Goal: Communication & Community: Answer question/provide support

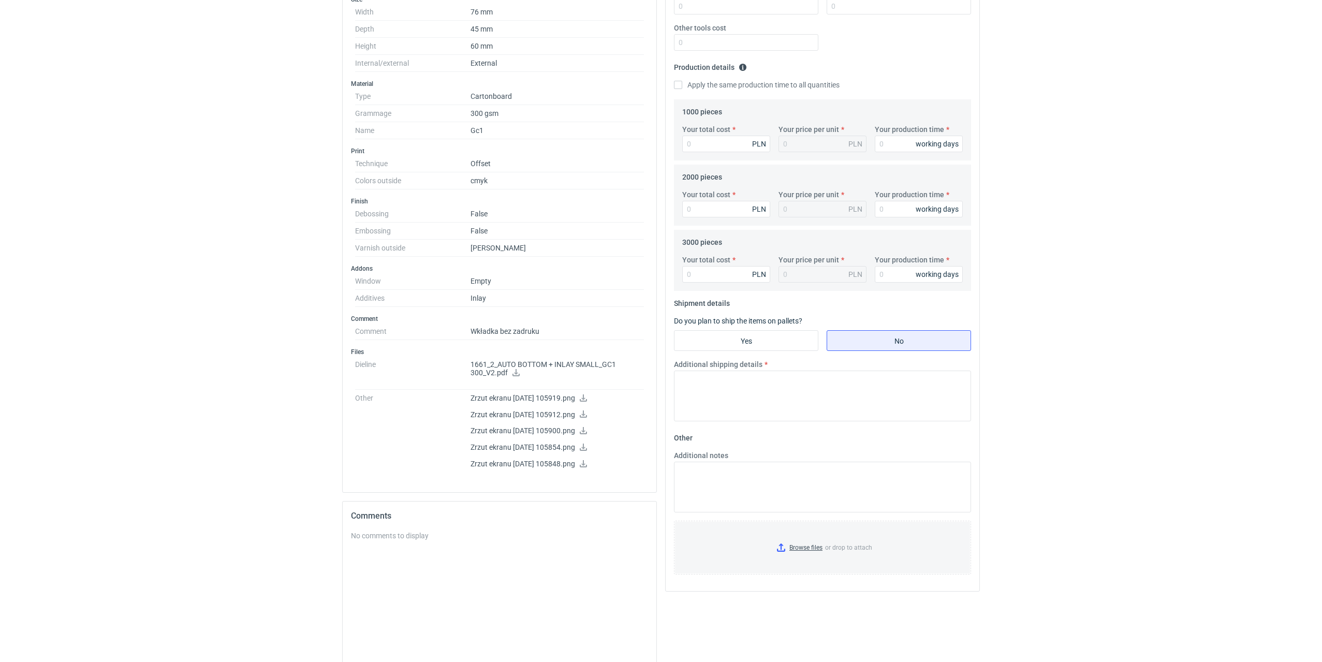
scroll to position [311, 0]
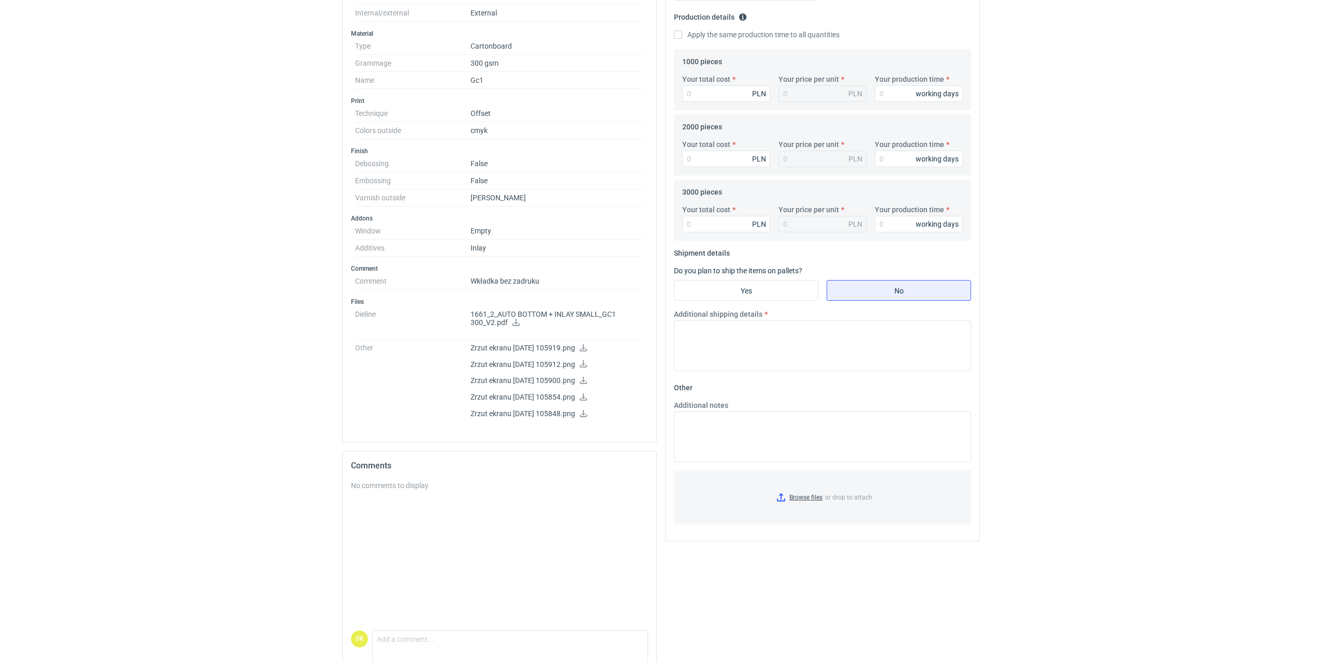
click at [587, 350] on icon at bounding box center [583, 347] width 7 height 7
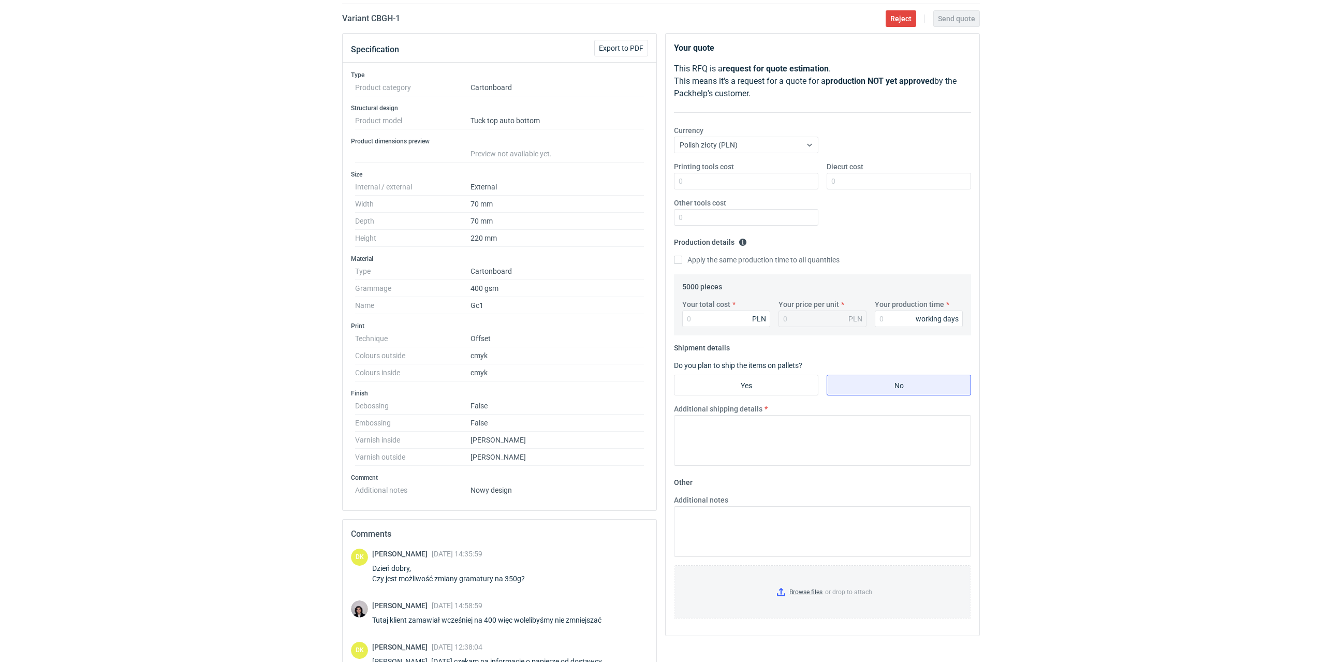
scroll to position [155, 0]
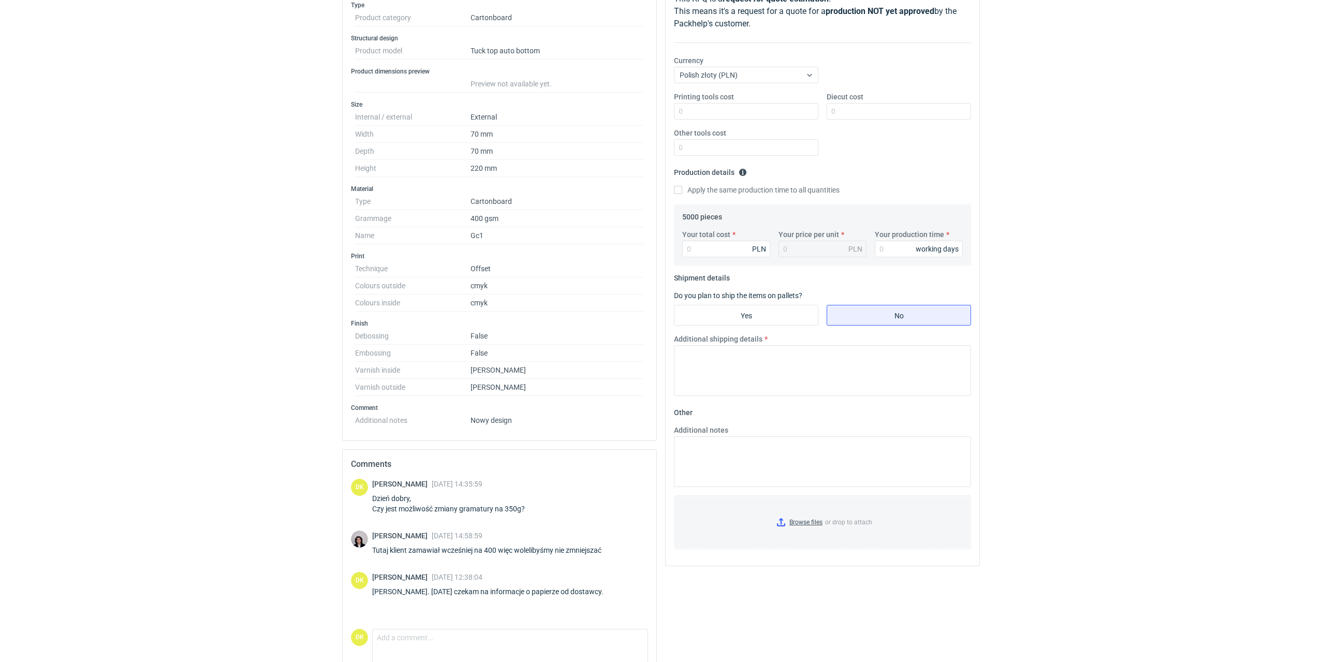
click at [1025, 353] on div "RFQs Specs Designs Items Orders Customers Tools Analytics 5 80 99+ DK [PERSON_N…" at bounding box center [661, 176] width 1322 height 662
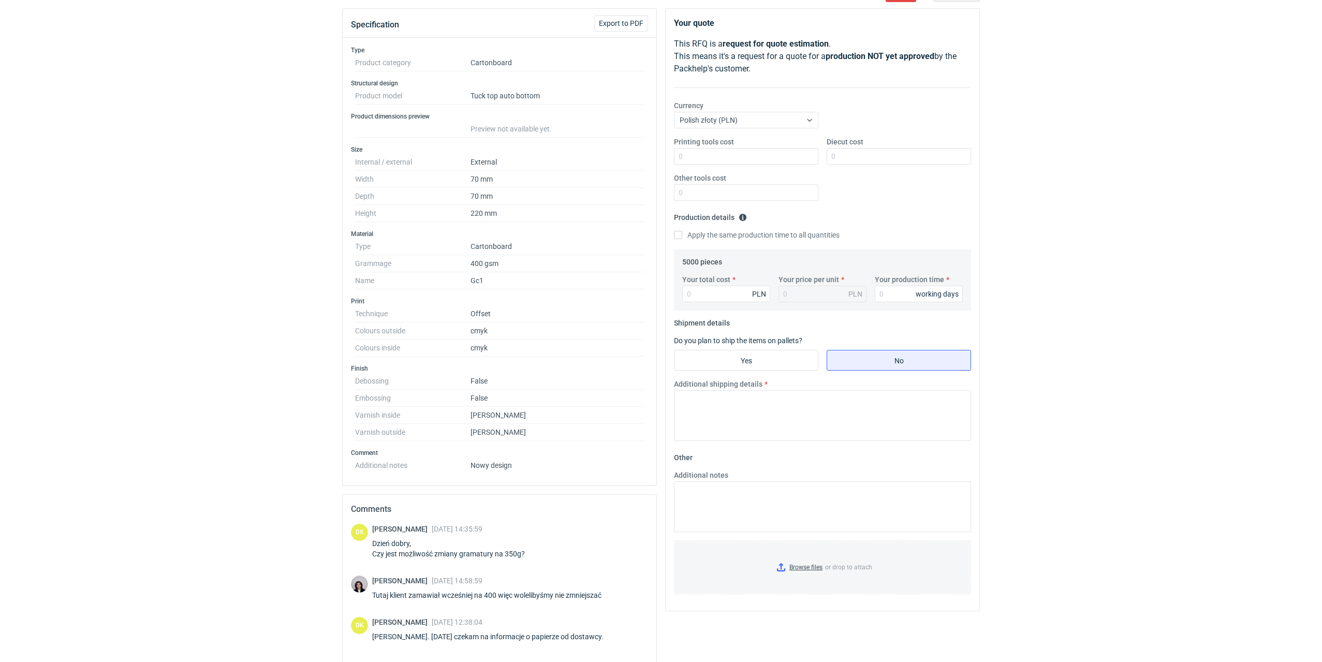
scroll to position [0, 0]
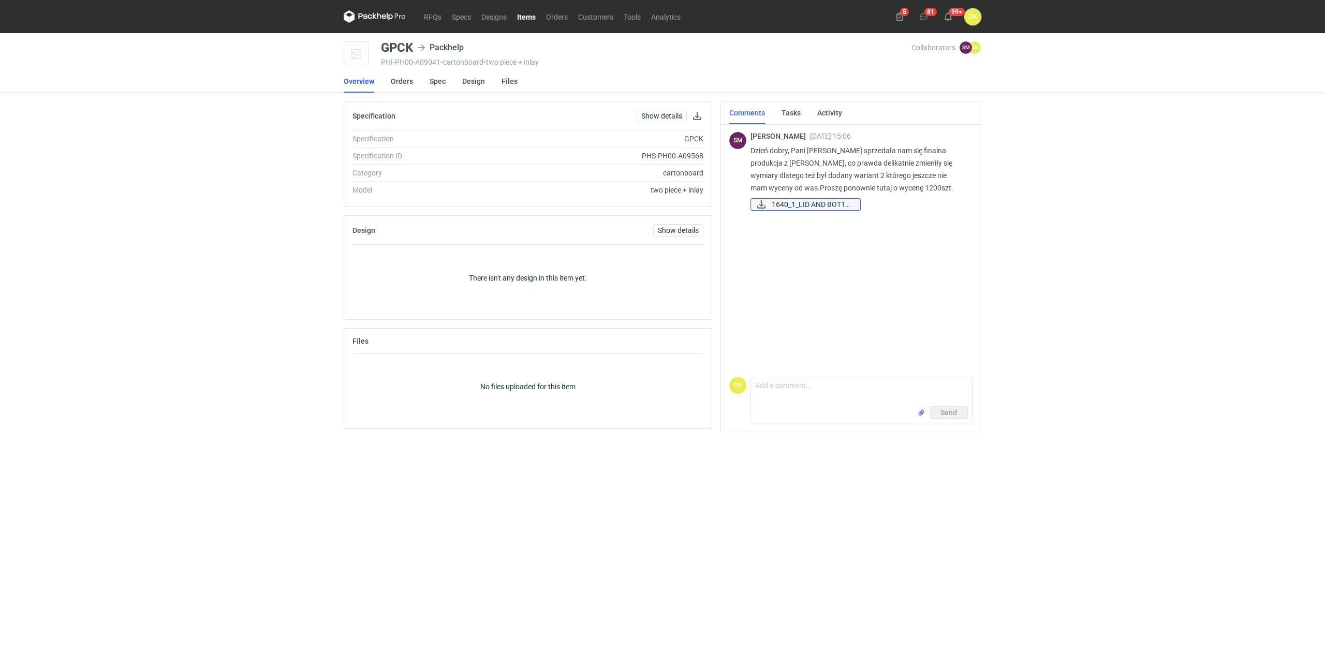
click at [777, 200] on span "1640_1_LID AND BOTTO..." at bounding box center [812, 204] width 80 height 11
click at [976, 53] on figcaption "DK" at bounding box center [975, 47] width 12 height 12
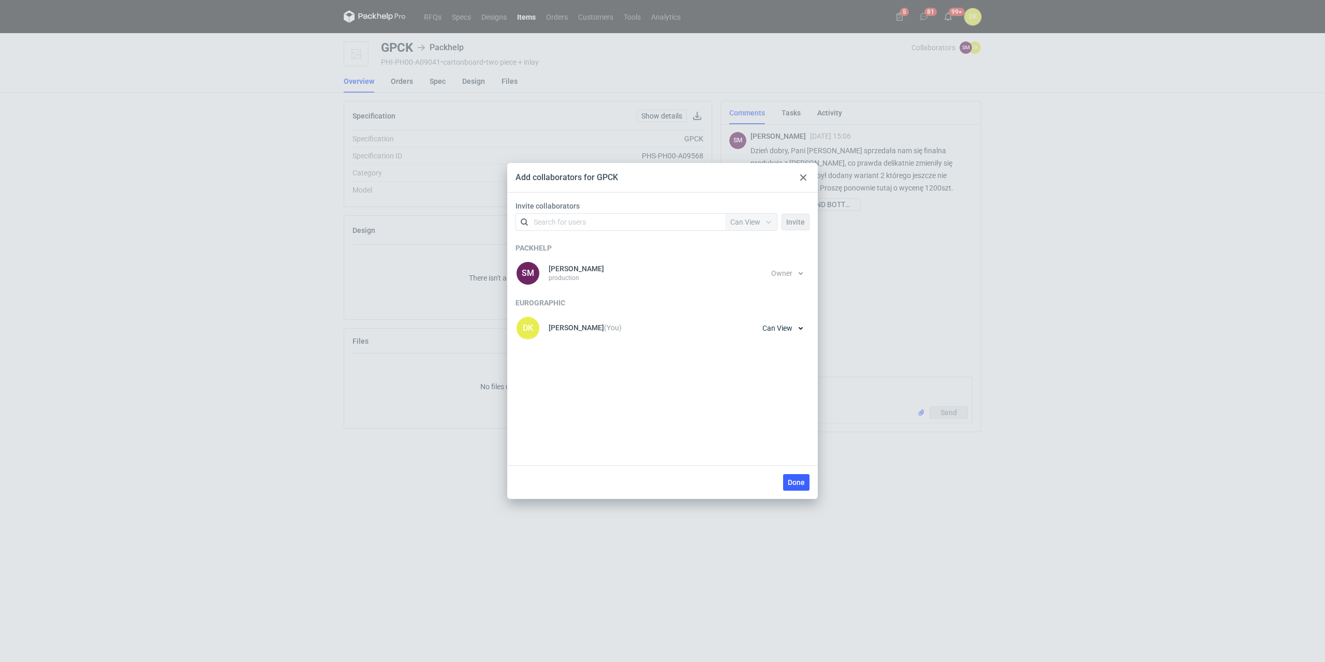
click at [634, 211] on label "Invite collaborators" at bounding box center [665, 206] width 298 height 10
click at [634, 216] on div "Search for users" at bounding box center [619, 222] width 180 height 14
type input "jak"
click at [591, 245] on div "Jakub Ziomka • Eurographic" at bounding box center [590, 247] width 99 height 10
click at [789, 220] on span "Invite" at bounding box center [795, 221] width 19 height 7
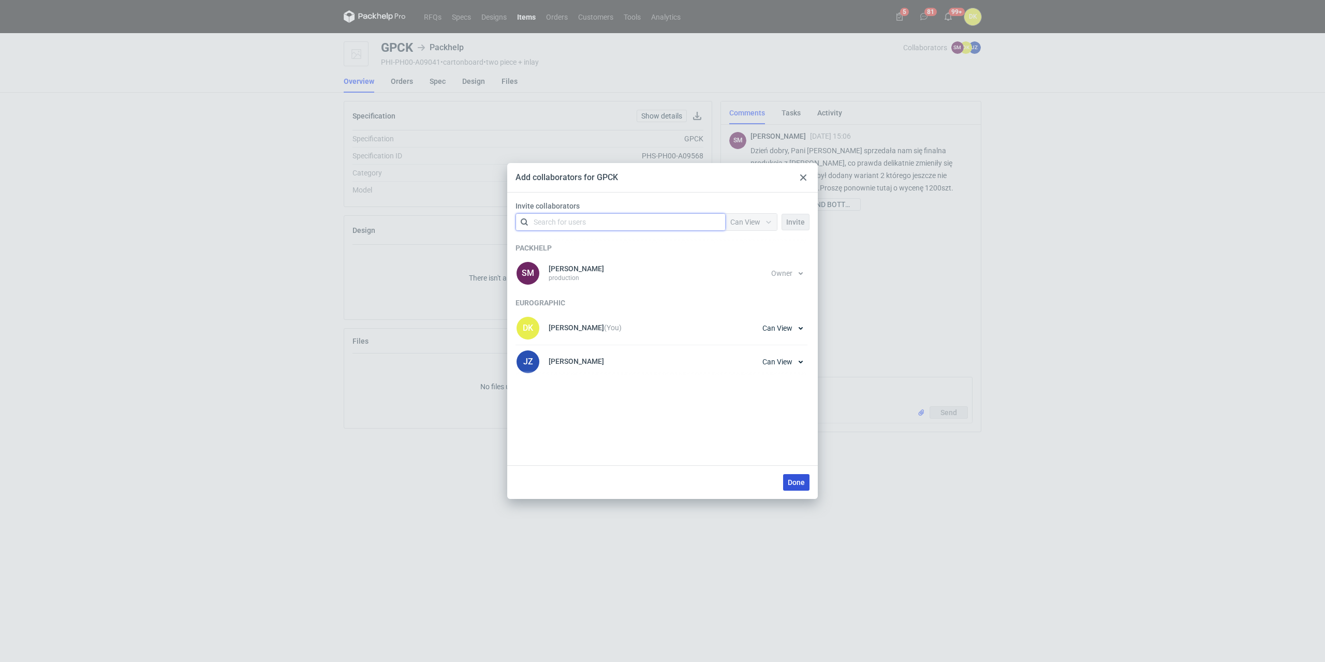
click at [793, 481] on span "Done" at bounding box center [796, 482] width 17 height 7
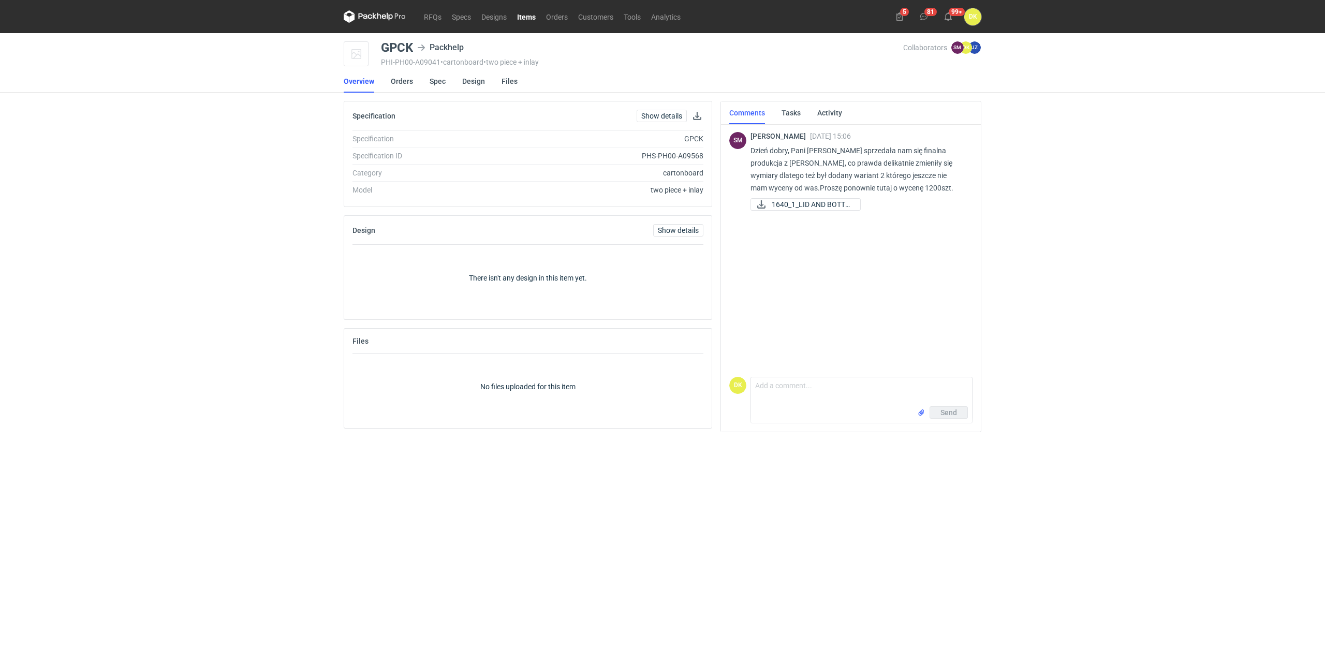
click at [400, 50] on div "GPCK" at bounding box center [397, 47] width 32 height 12
copy div "GPCK"
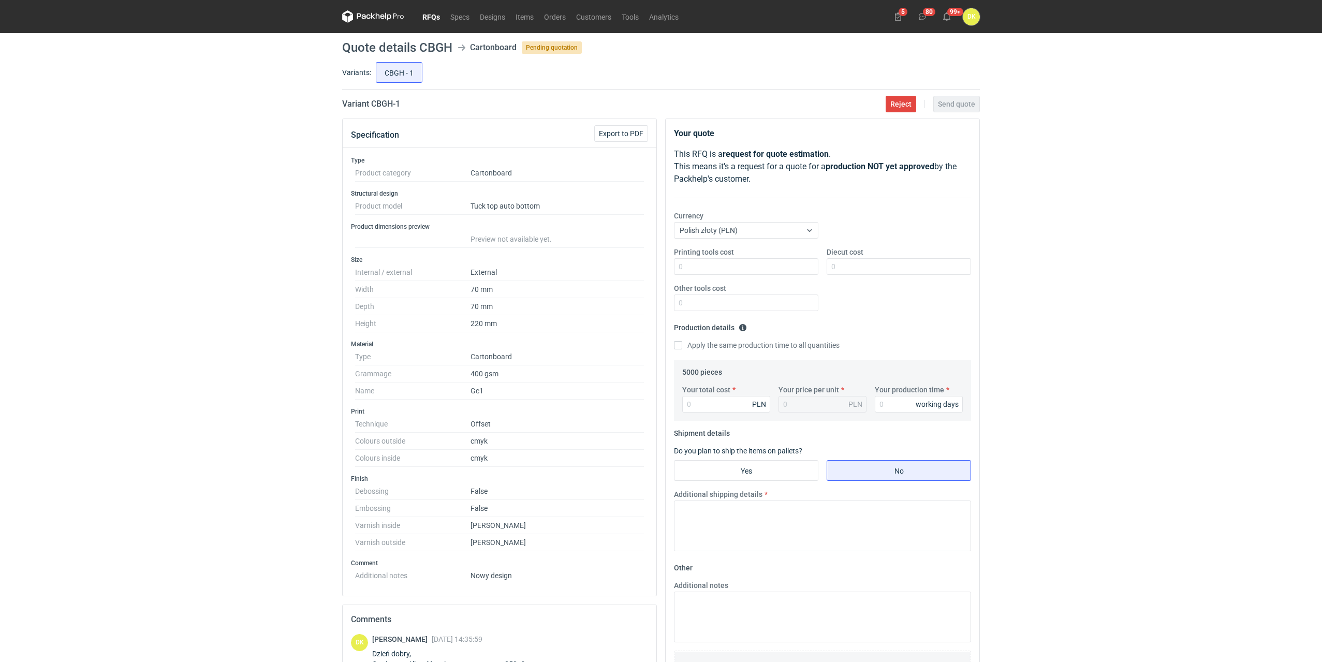
click at [443, 46] on h1 "Quote details CBGH" at bounding box center [397, 47] width 110 height 12
copy h1 "CBGH"
click at [201, 332] on div "RFQs Specs Designs Items Orders Customers Tools Analytics 5 80 99+ DK Dominika …" at bounding box center [661, 331] width 1322 height 662
click at [715, 407] on input "Your total cost" at bounding box center [726, 404] width 88 height 17
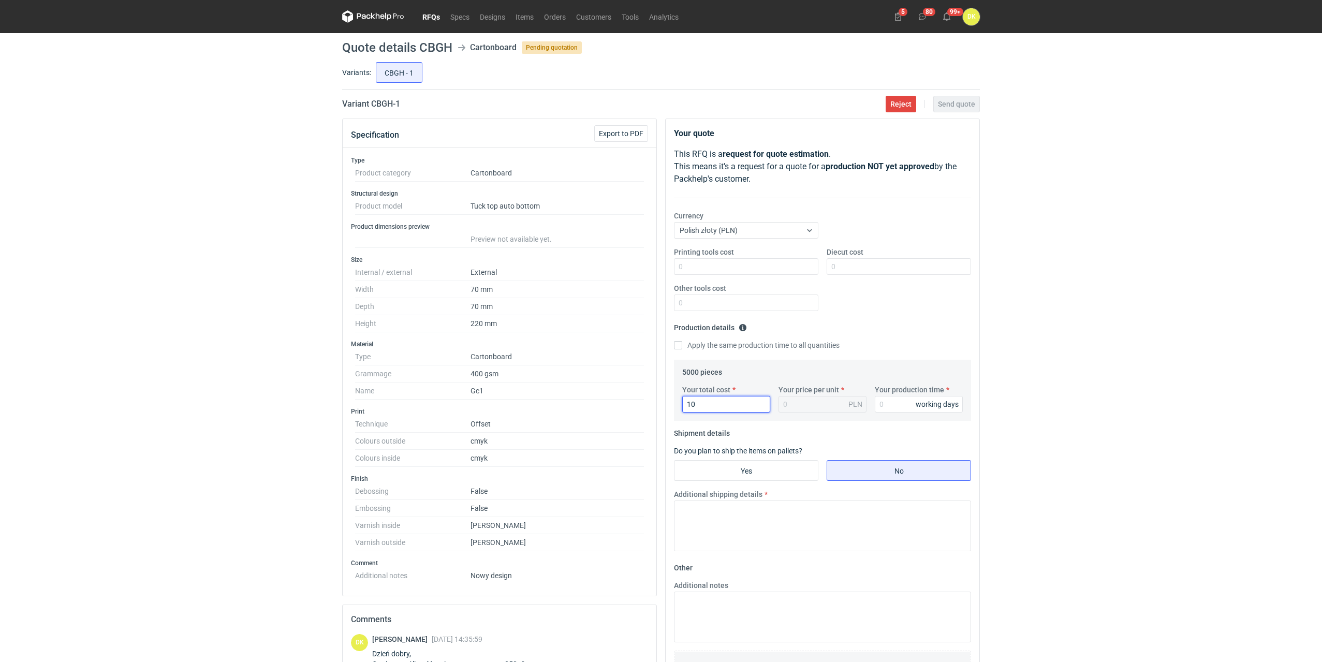
type input "103"
type input "0.02"
type input "10330"
type input "2.07"
type input "10330"
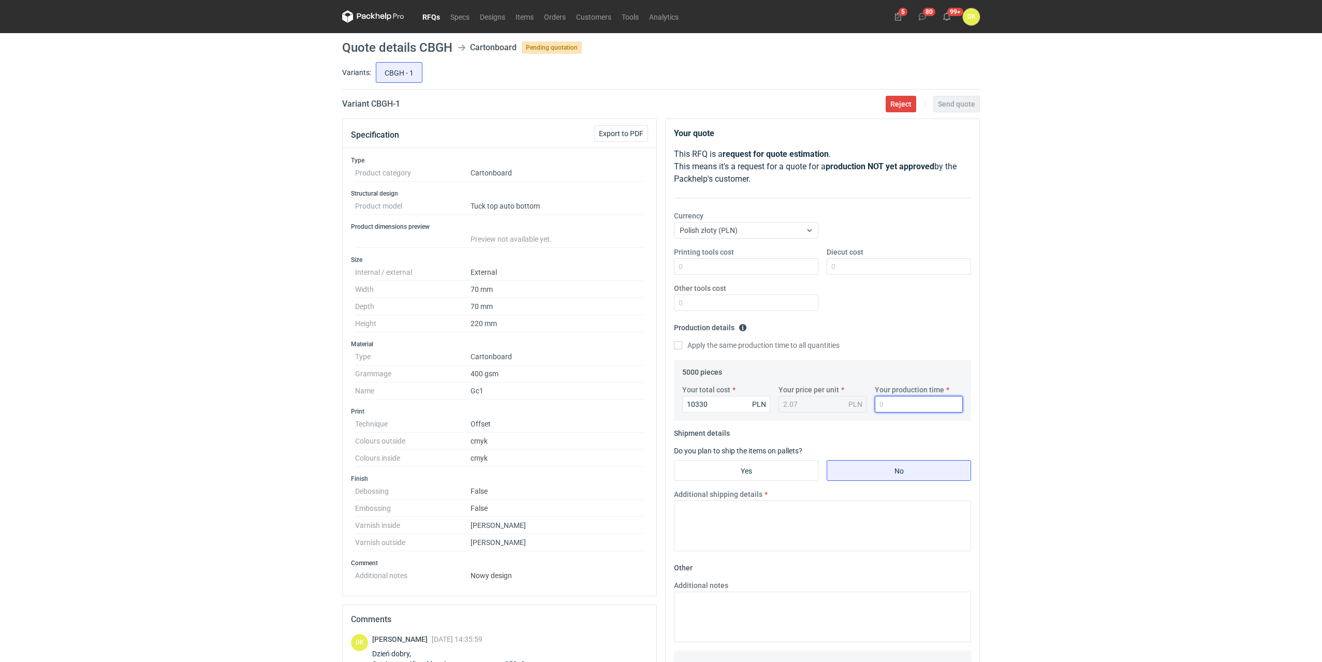
click at [895, 407] on input "Your production time" at bounding box center [919, 404] width 88 height 17
type input "15"
click at [782, 467] on input "Yes" at bounding box center [746, 471] width 143 height 20
radio input "true"
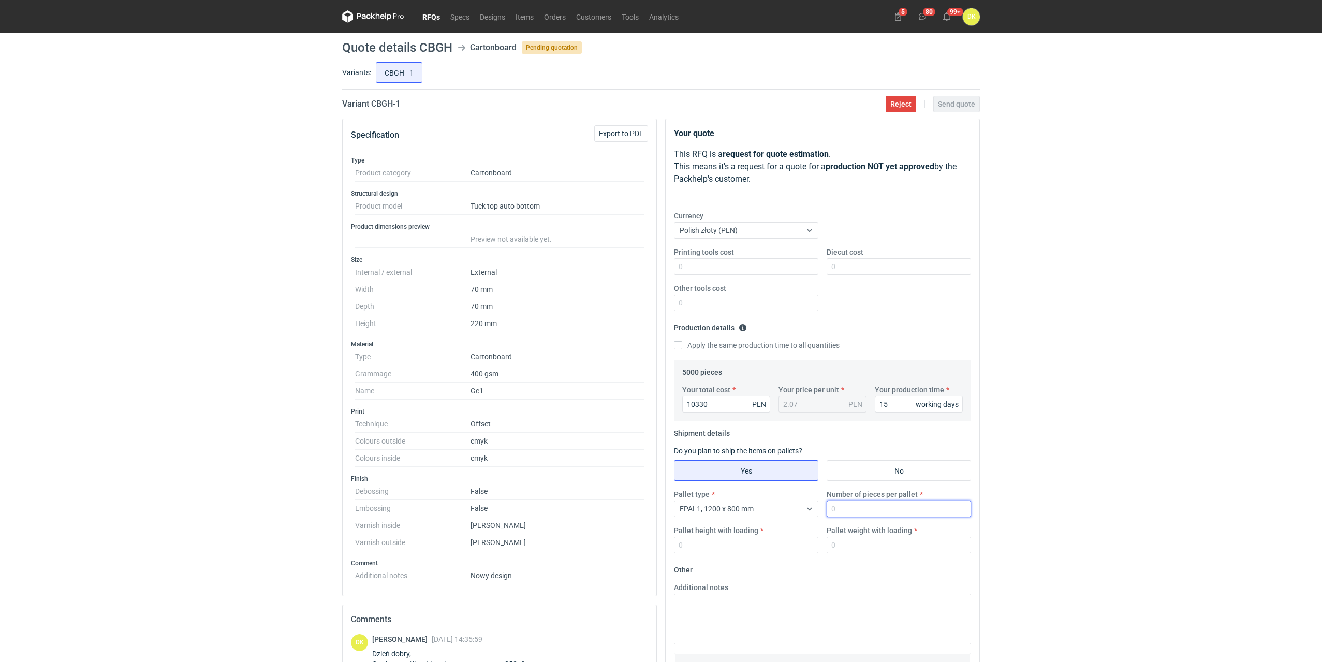
click at [845, 505] on input "Number of pieces per pallet" at bounding box center [899, 509] width 144 height 17
click at [756, 548] on input "Pallet height with loading" at bounding box center [746, 545] width 144 height 17
drag, startPoint x: 859, startPoint y: 508, endPoint x: 802, endPoint y: 508, distance: 56.4
click at [802, 508] on div "Pallet type EPAL1, 1200 x 800 mm Number of pieces per pallet 2500 Pallet height…" at bounding box center [822, 525] width 305 height 72
click at [879, 510] on input "2500" at bounding box center [899, 509] width 144 height 17
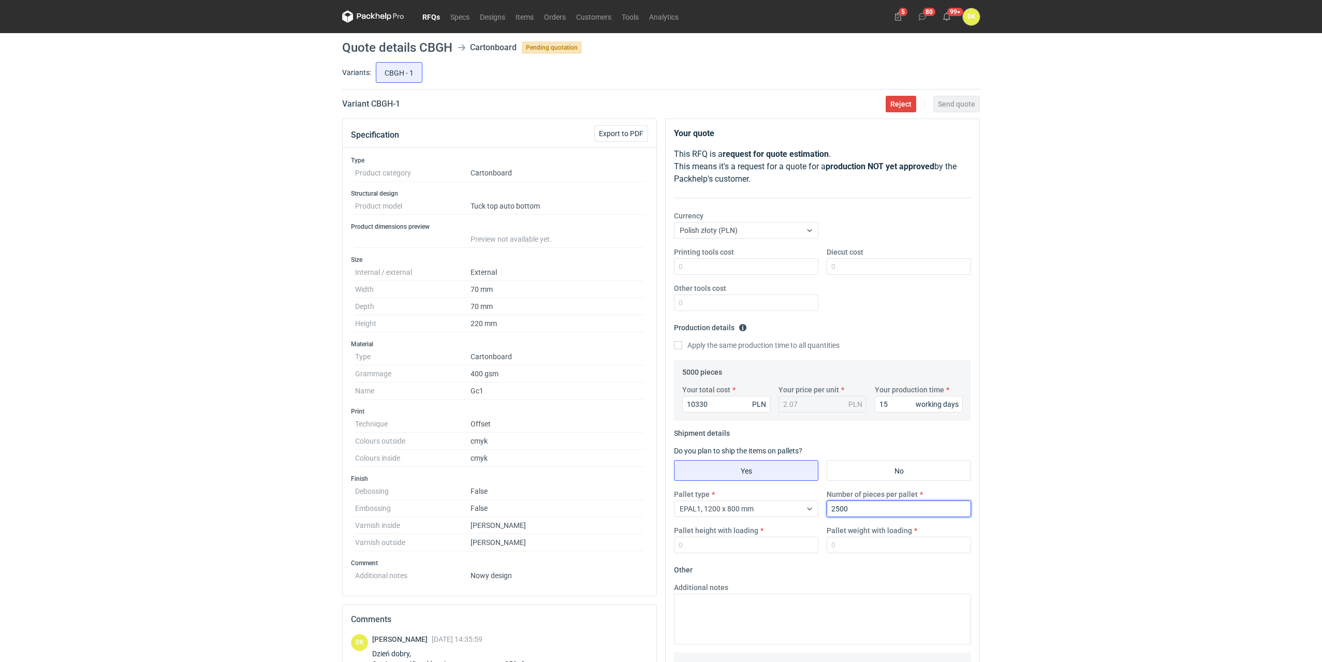
drag, startPoint x: 850, startPoint y: 512, endPoint x: 819, endPoint y: 511, distance: 30.6
click at [819, 511] on div "Pallet type EPAL1, 1200 x 800 mm Number of pieces per pallet 2500 Pallet height…" at bounding box center [822, 525] width 305 height 72
type input "5000"
click at [871, 508] on input "5000" at bounding box center [899, 509] width 144 height 17
click at [691, 548] on input "Pallet height with loading" at bounding box center [746, 545] width 144 height 17
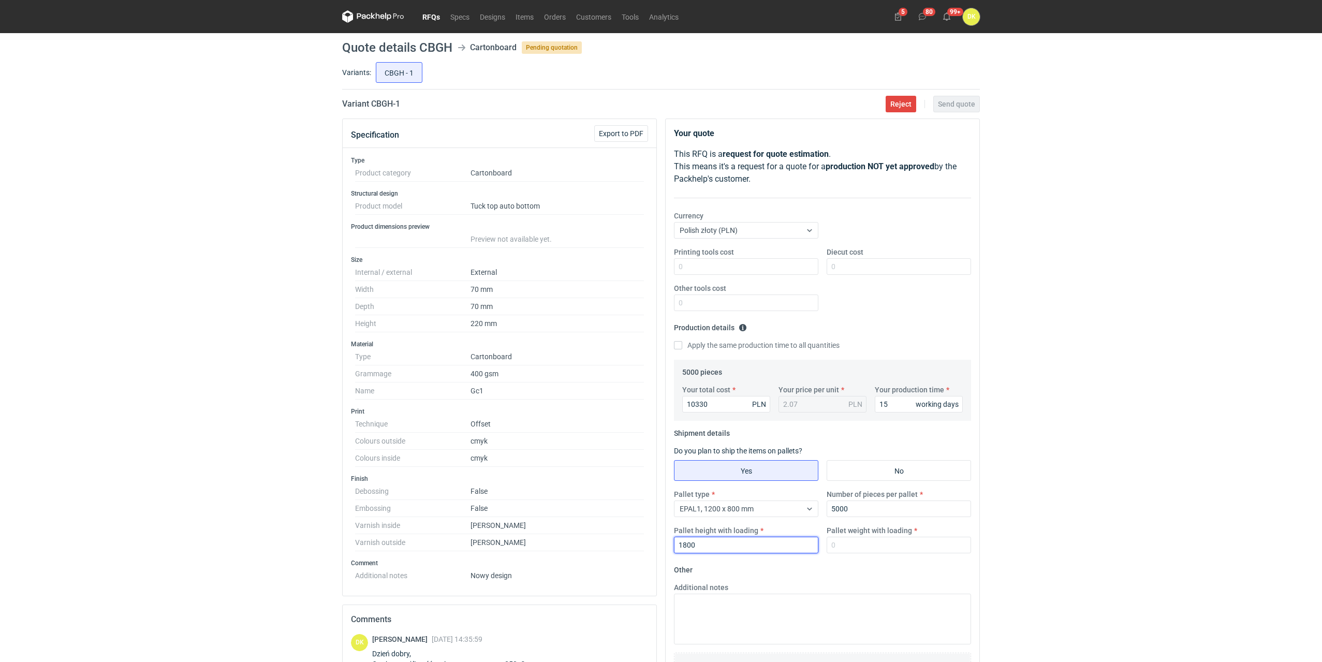
type input "1800"
type input "280"
click at [1152, 421] on div "RFQs Specs Designs Items Orders Customers Tools Analytics 5 80 99+ DK Dominika …" at bounding box center [661, 331] width 1322 height 662
click at [1133, 414] on div "RFQs Specs Designs Items Orders Customers Tools Analytics 5 80 99+ DK Dominika …" at bounding box center [661, 331] width 1322 height 662
click at [954, 106] on span "Send quote" at bounding box center [956, 103] width 37 height 7
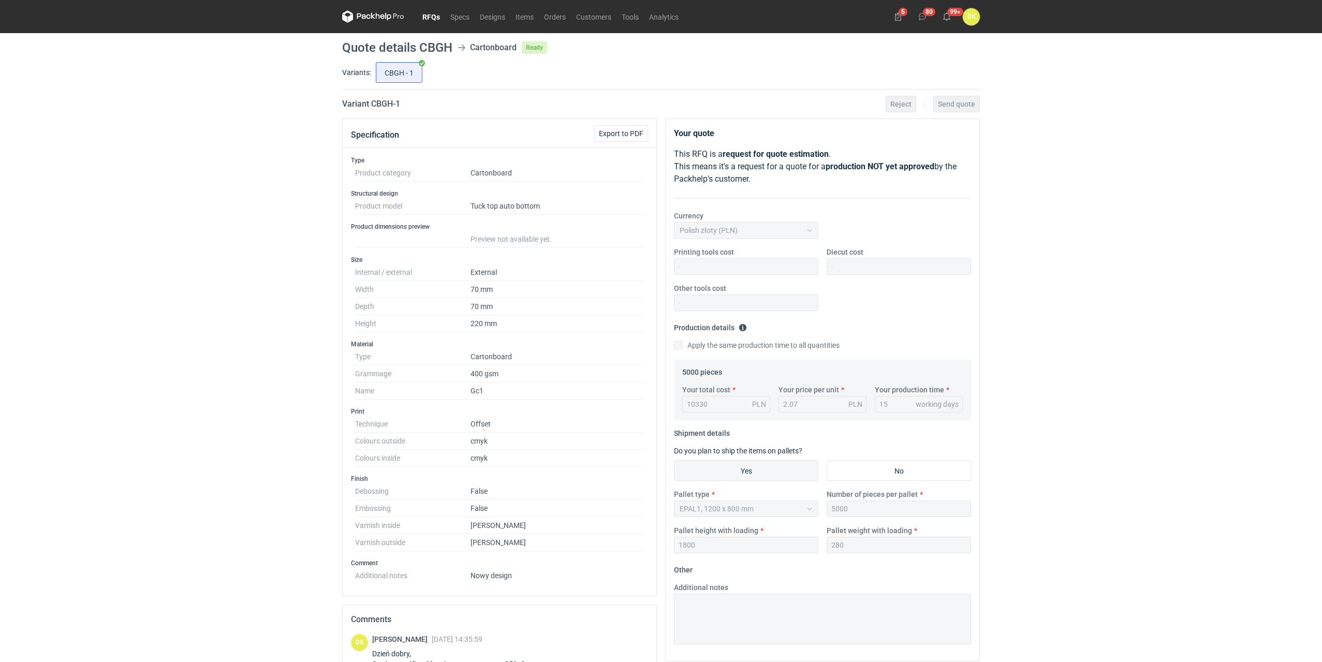
click at [435, 18] on link "RFQs" at bounding box center [431, 16] width 28 height 12
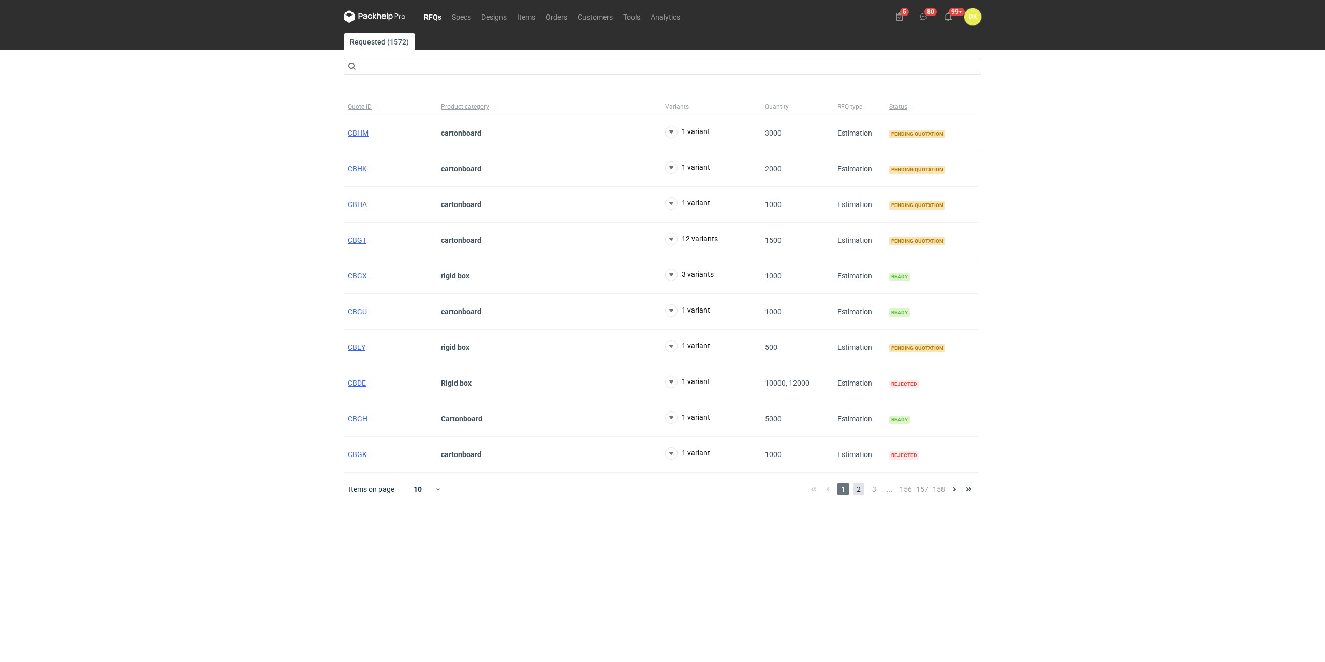
click at [863, 492] on span "2" at bounding box center [858, 489] width 11 height 12
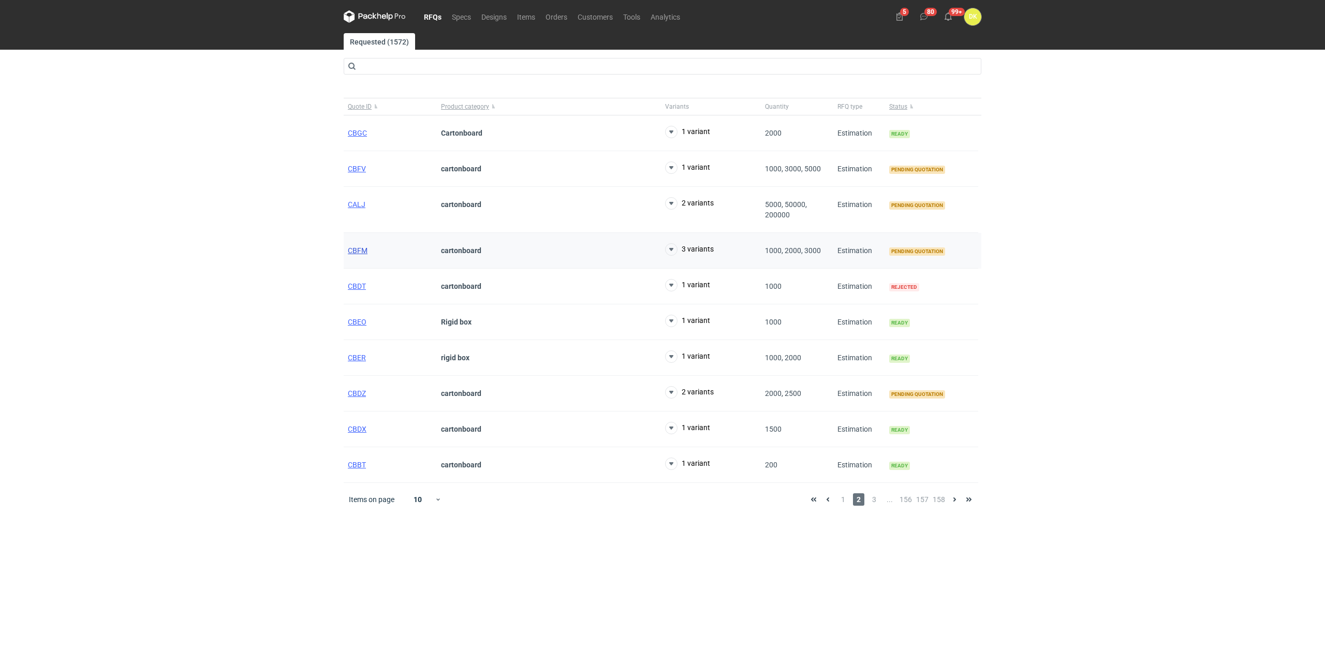
click at [359, 252] on span "CBFM" at bounding box center [358, 250] width 20 height 8
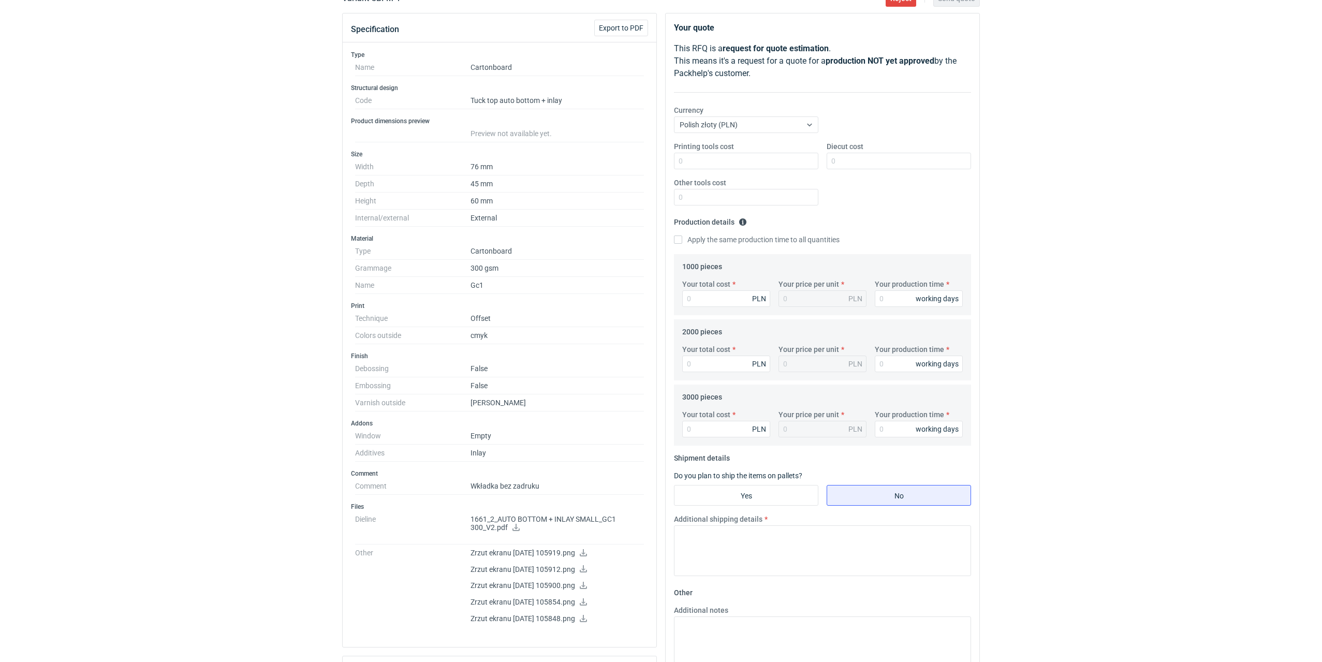
scroll to position [207, 0]
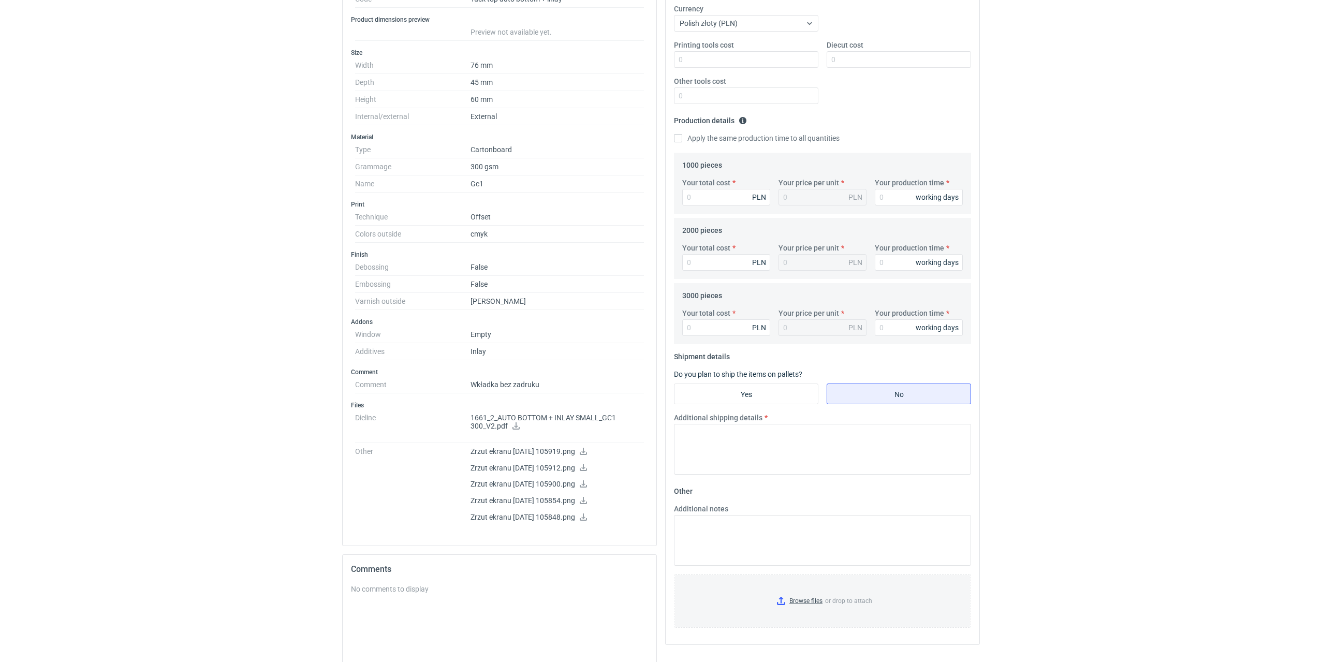
click at [515, 426] on icon at bounding box center [515, 425] width 7 height 7
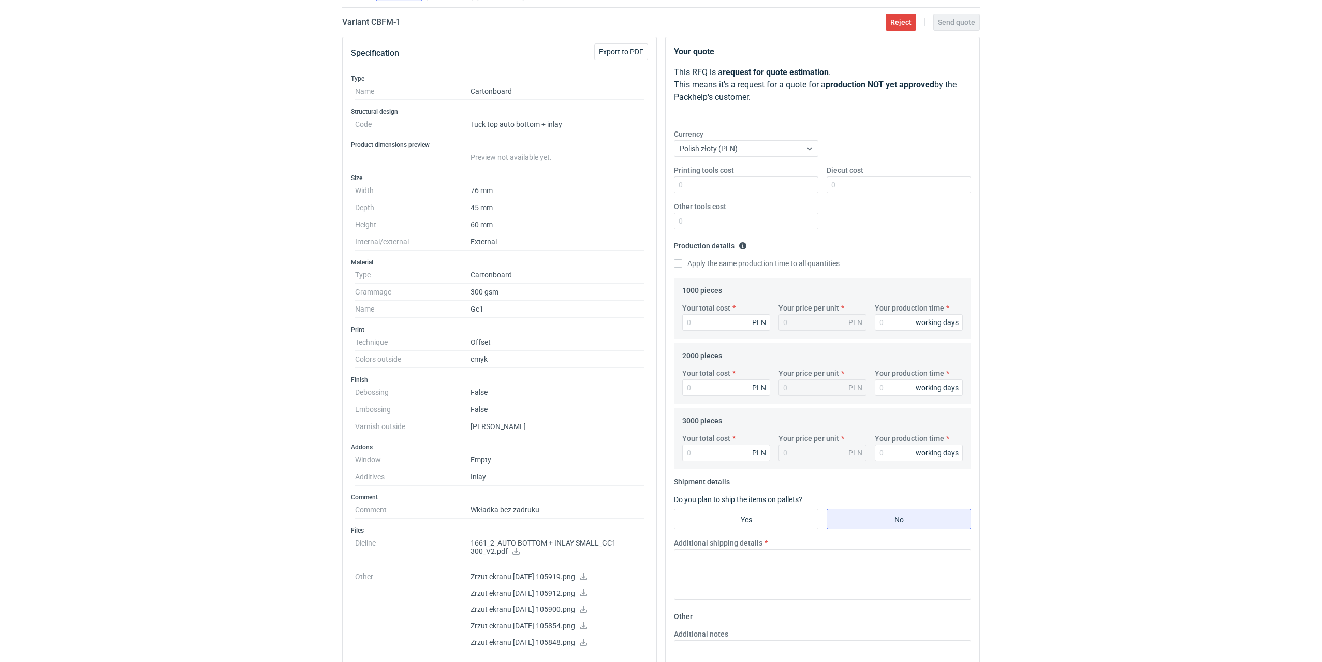
scroll to position [0, 0]
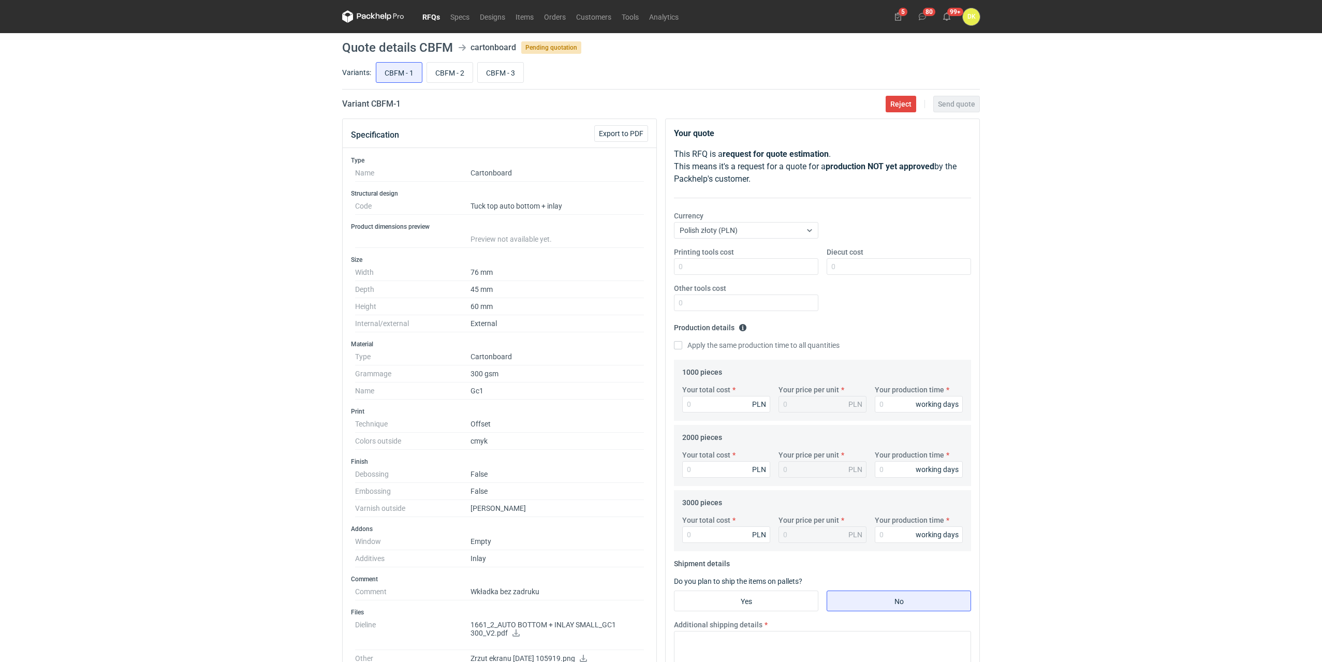
click at [434, 47] on h1 "Quote details CBFM" at bounding box center [397, 47] width 111 height 12
copy h1 "CBFM"
click at [433, 12] on link "RFQs" at bounding box center [431, 16] width 28 height 12
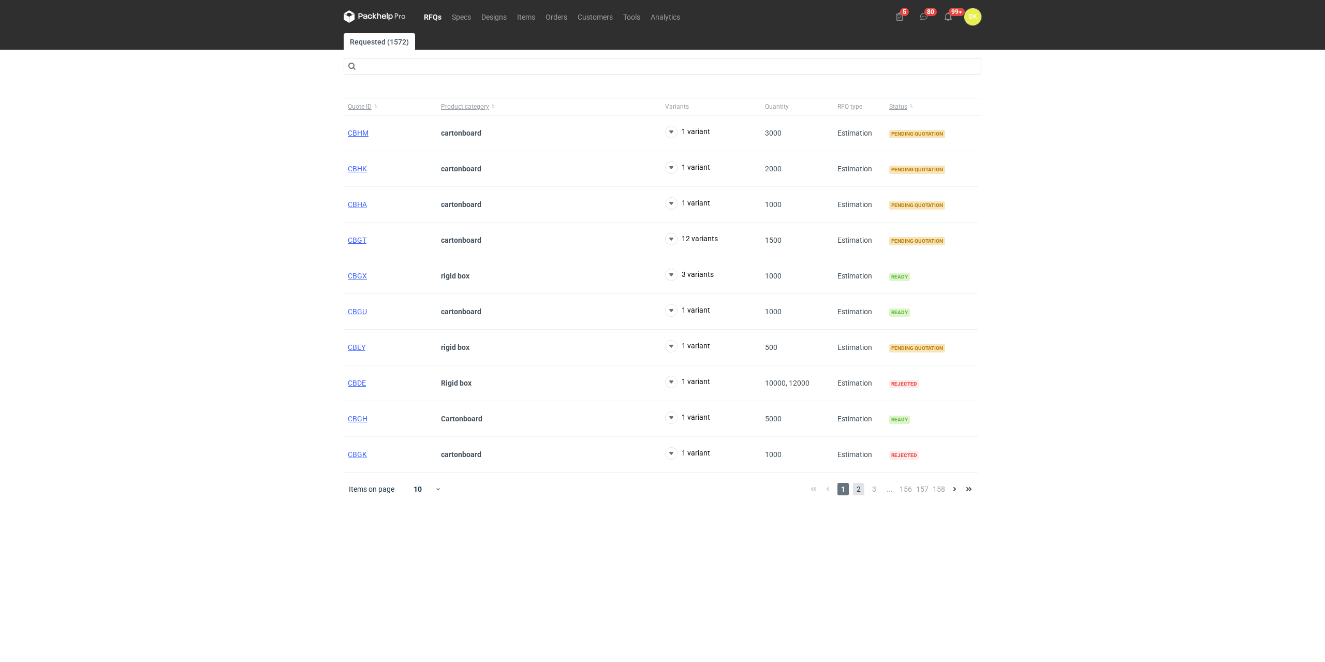
click at [859, 488] on span "2" at bounding box center [858, 489] width 11 height 12
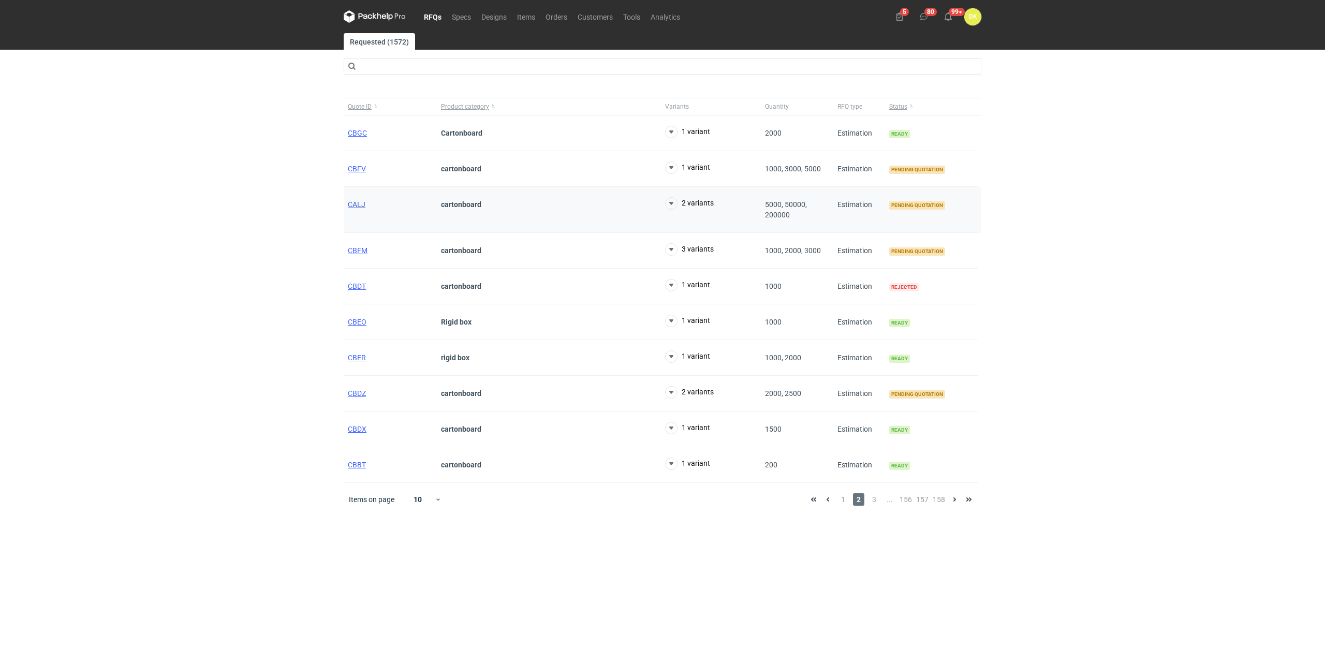
click at [360, 201] on span "CALJ" at bounding box center [357, 204] width 18 height 8
click at [357, 168] on span "CBFV" at bounding box center [357, 169] width 18 height 8
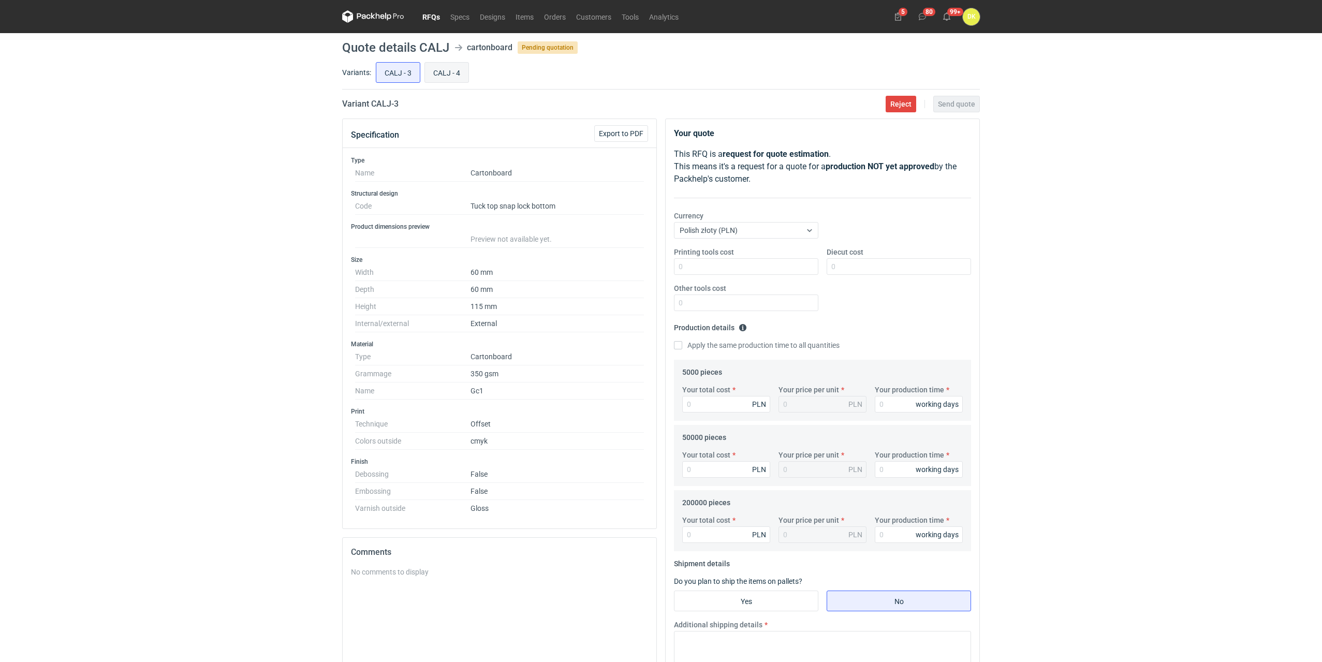
click at [442, 74] on input "CALJ - 4" at bounding box center [446, 73] width 43 height 20
radio input "true"
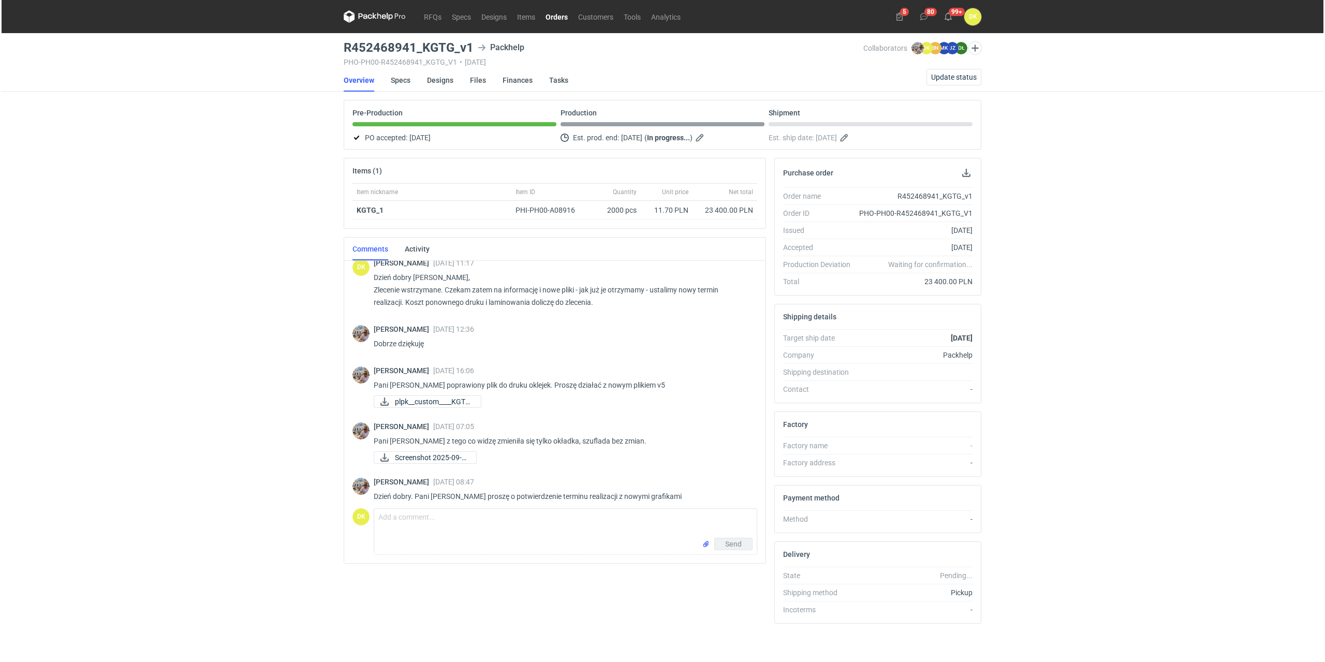
scroll to position [626, 0]
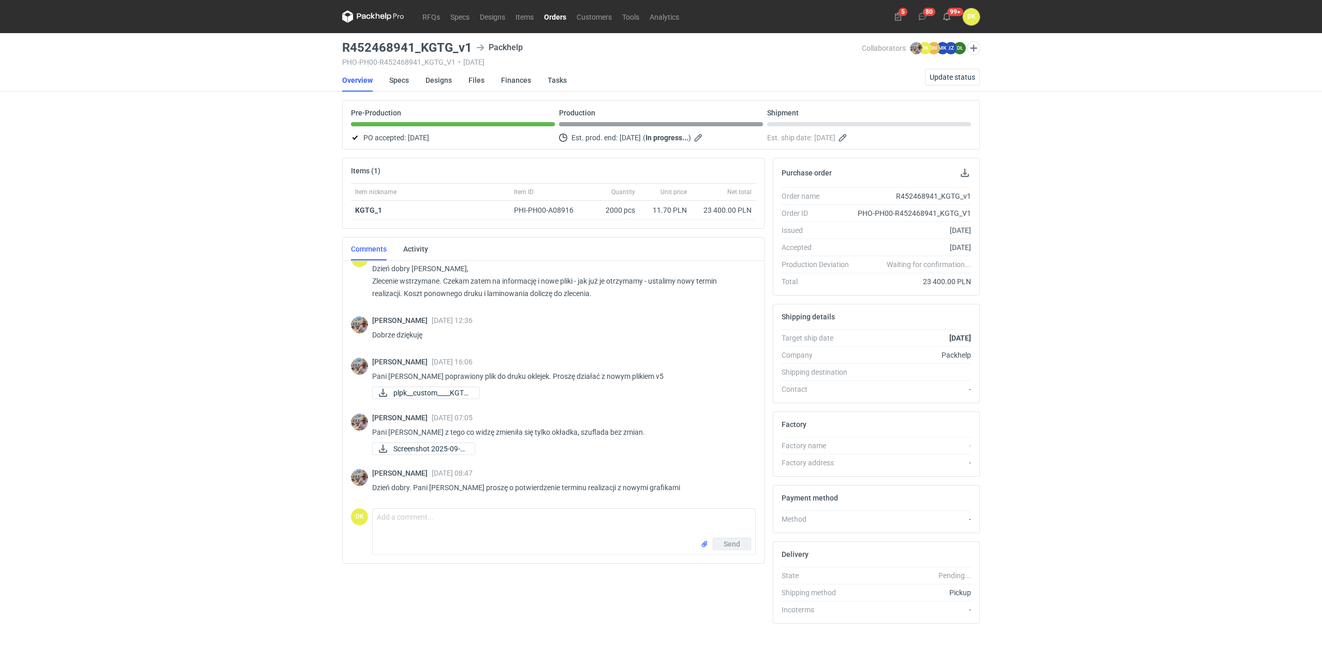
click at [559, 14] on link "Orders" at bounding box center [555, 16] width 33 height 12
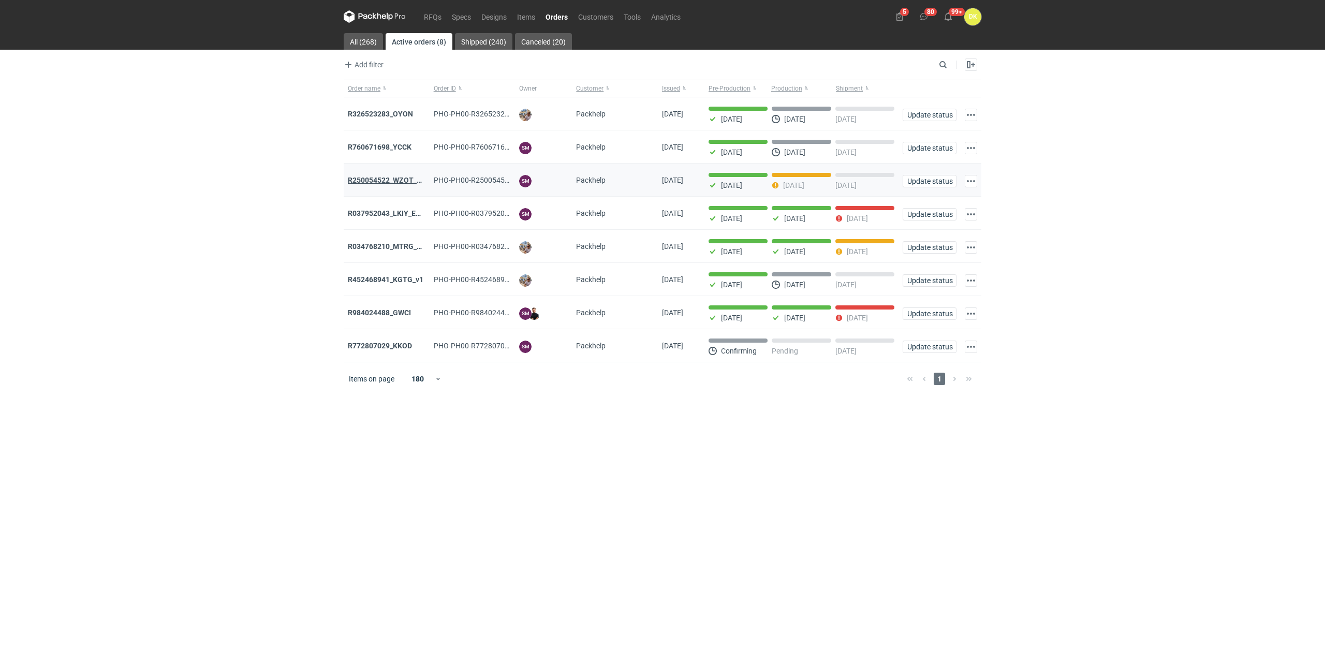
click at [374, 178] on strong "R250054522_WZOT_SLIO_OVWG_YVQE_V1" at bounding box center [419, 180] width 143 height 8
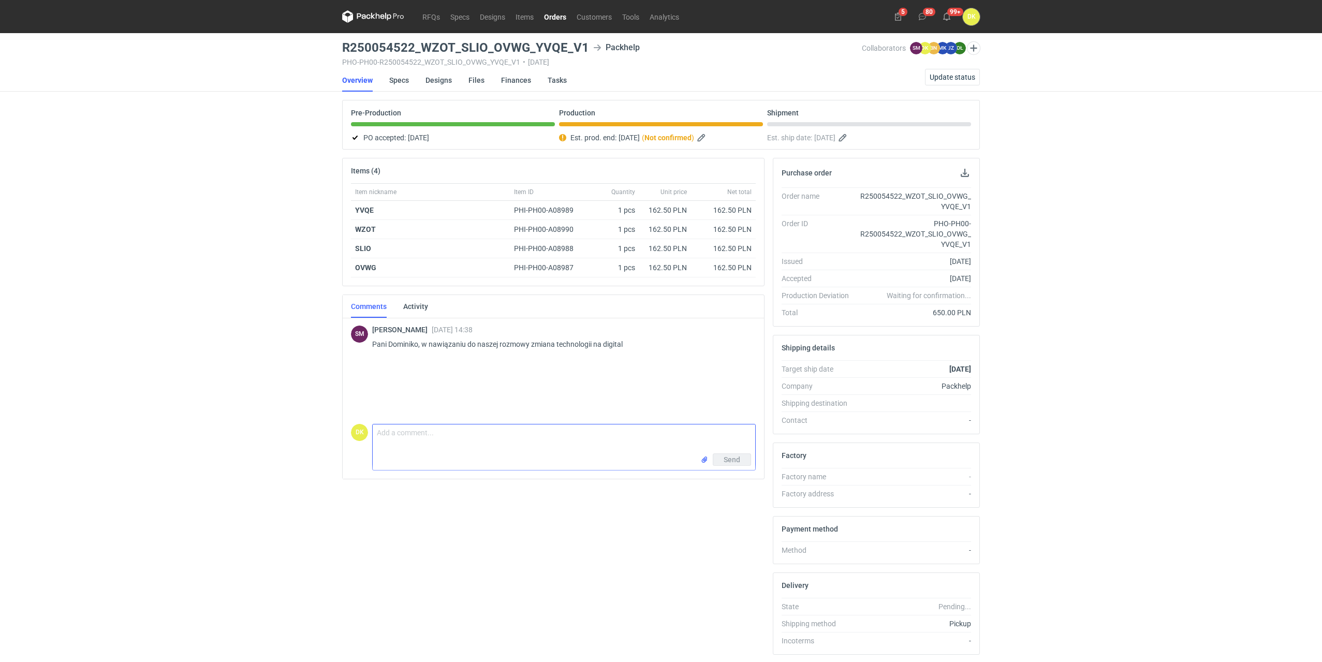
click at [450, 432] on textarea "Comment message" at bounding box center [564, 438] width 383 height 29
drag, startPoint x: 710, startPoint y: 437, endPoint x: 439, endPoint y: 433, distance: 271.3
click at [439, 433] on textarea "[PERSON_NAME]. Czy do tego tez mam [PERSON_NAME] raport? W razie czego paczka m…" at bounding box center [564, 438] width 383 height 29
click at [545, 441] on textarea "[PERSON_NAME]. Mamy przygotowaną przesyłkę" at bounding box center [564, 442] width 383 height 36
paste textarea "1 box(32x23x13) -1kg"
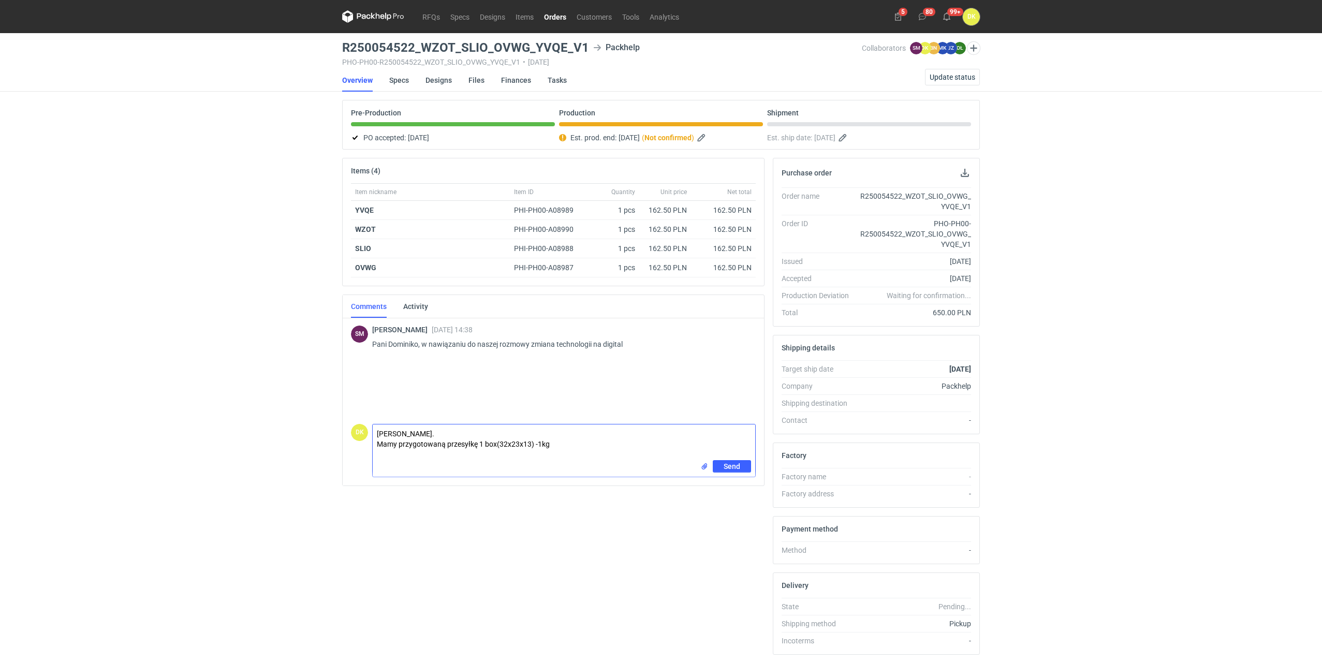
click at [497, 443] on textarea "[PERSON_NAME]. Mamy przygotowaną przesyłkę 1 box(32x23x13) -1kg" at bounding box center [564, 442] width 383 height 36
click at [514, 445] on textarea "[PERSON_NAME]. Mamy przygotowaną przesyłkę 32x23x13) -1kg" at bounding box center [564, 442] width 383 height 36
type textarea "[PERSON_NAME]. Mamy przygotowaną przesyłkę 32x23x13 cm -1kg"
click at [725, 465] on span "Send" at bounding box center [732, 466] width 17 height 7
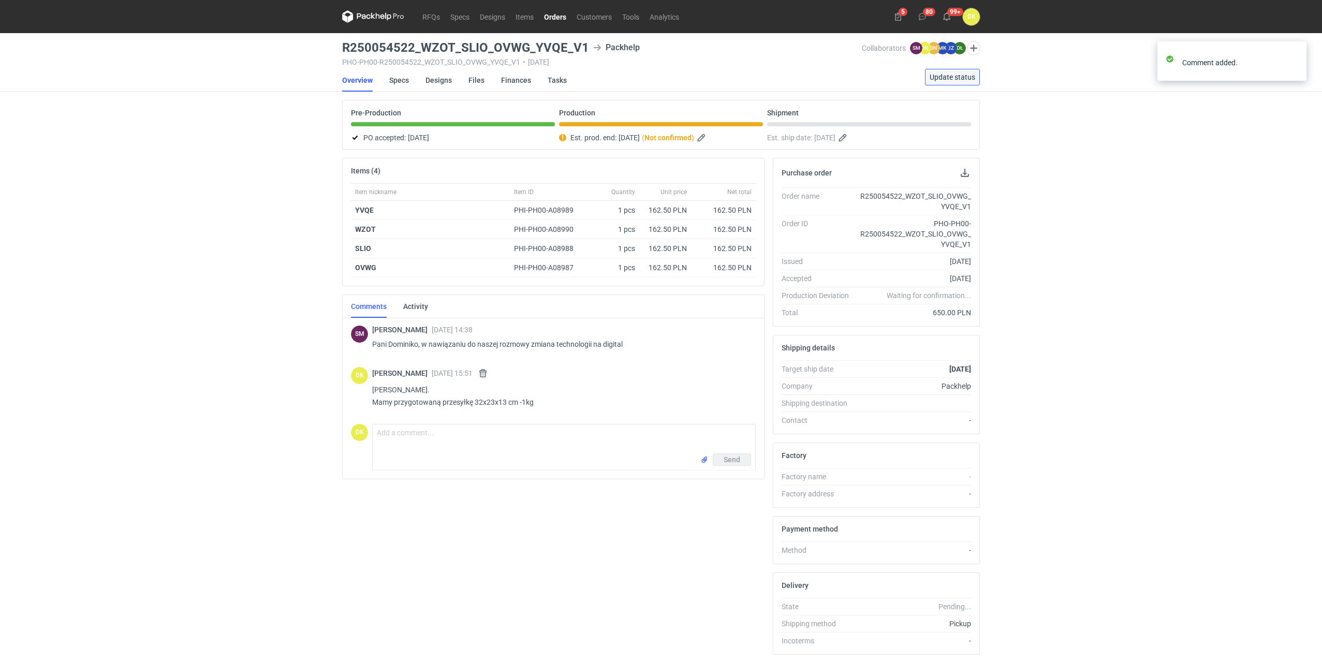
click at [960, 80] on span "Update status" at bounding box center [953, 77] width 46 height 7
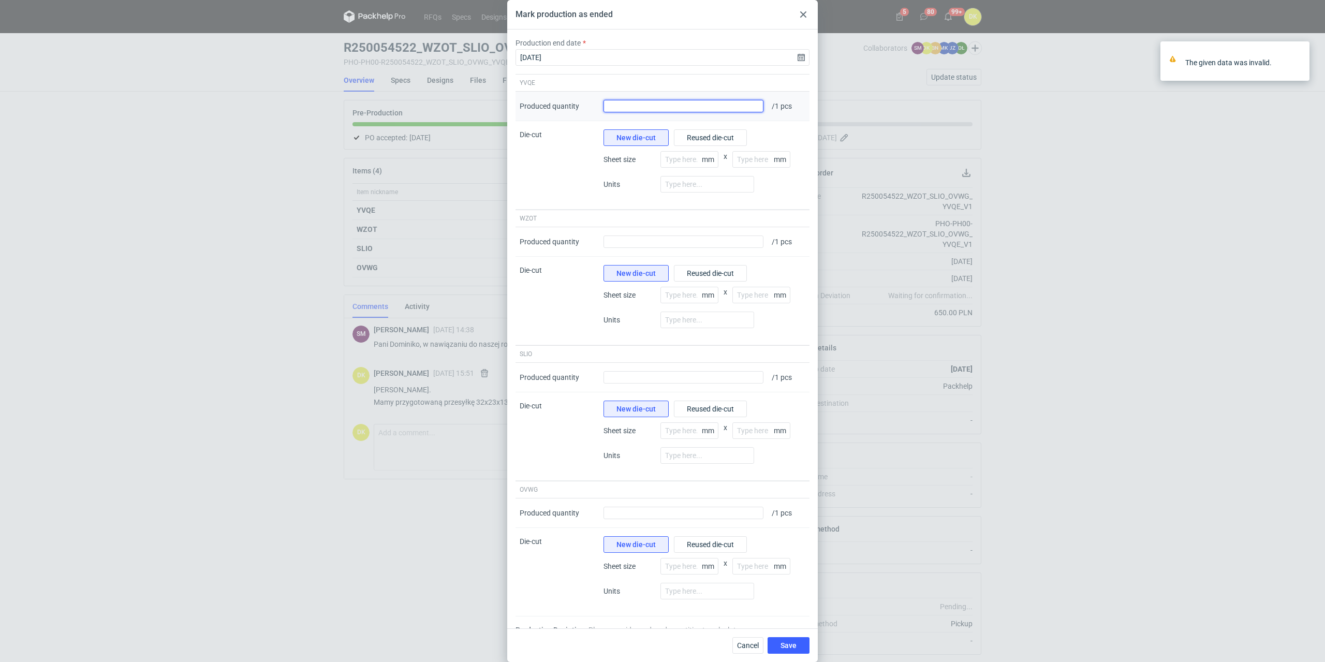
click at [724, 103] on input "Produced quantity" at bounding box center [684, 106] width 160 height 12
type input "1"
click at [707, 239] on input "Produced quantity" at bounding box center [684, 242] width 160 height 12
type input "1"
click at [744, 374] on input "Produced quantity" at bounding box center [684, 377] width 160 height 12
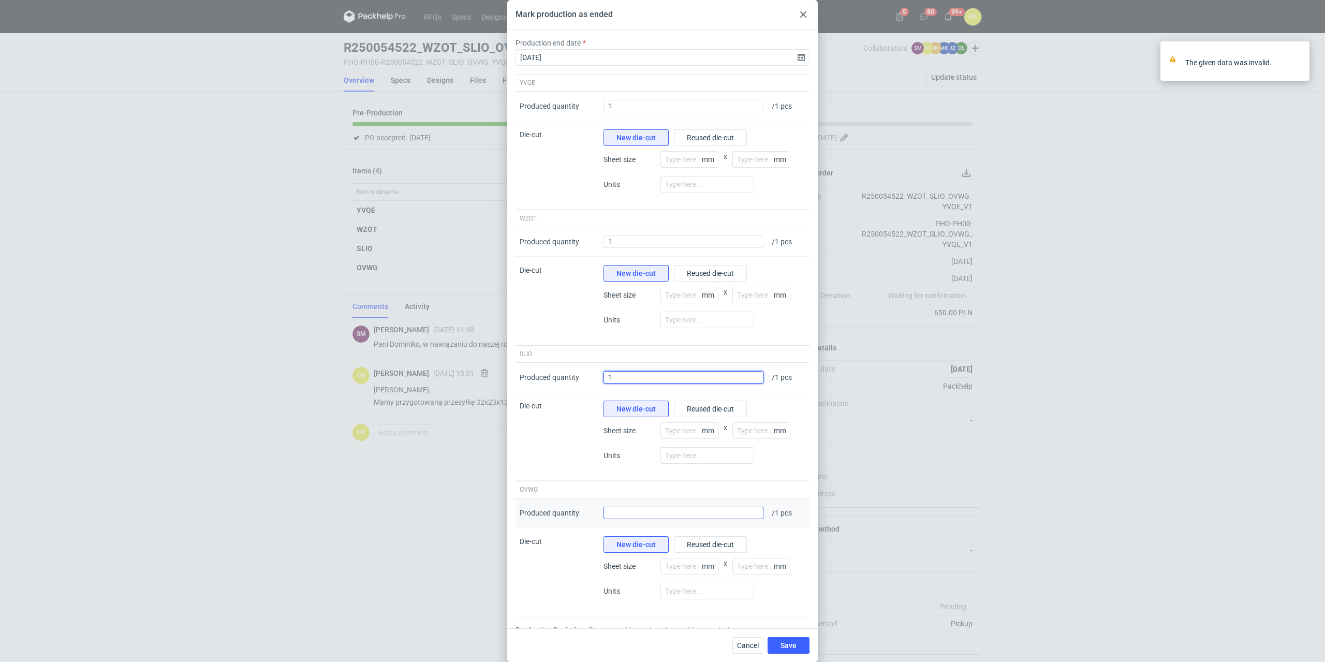
type input "1"
click at [716, 517] on input "Produced quantity" at bounding box center [684, 513] width 160 height 12
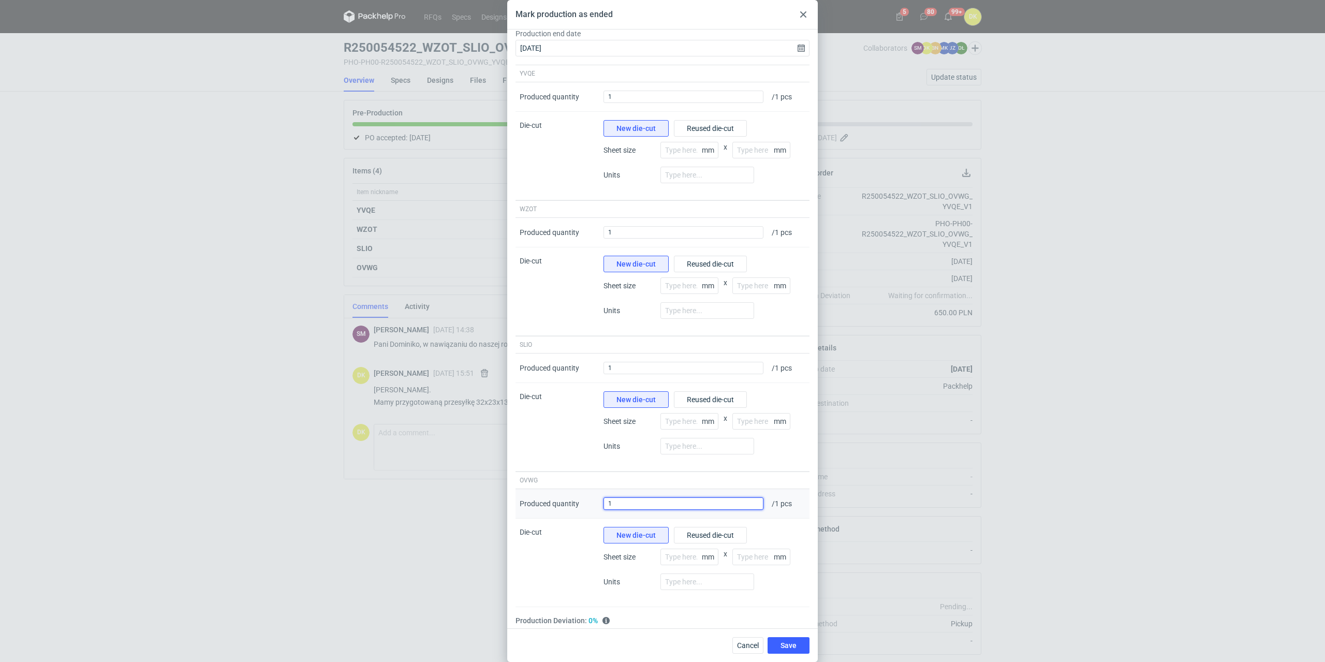
scroll to position [11, 0]
type input "1"
click at [723, 629] on div "Cancel Save" at bounding box center [662, 645] width 311 height 34
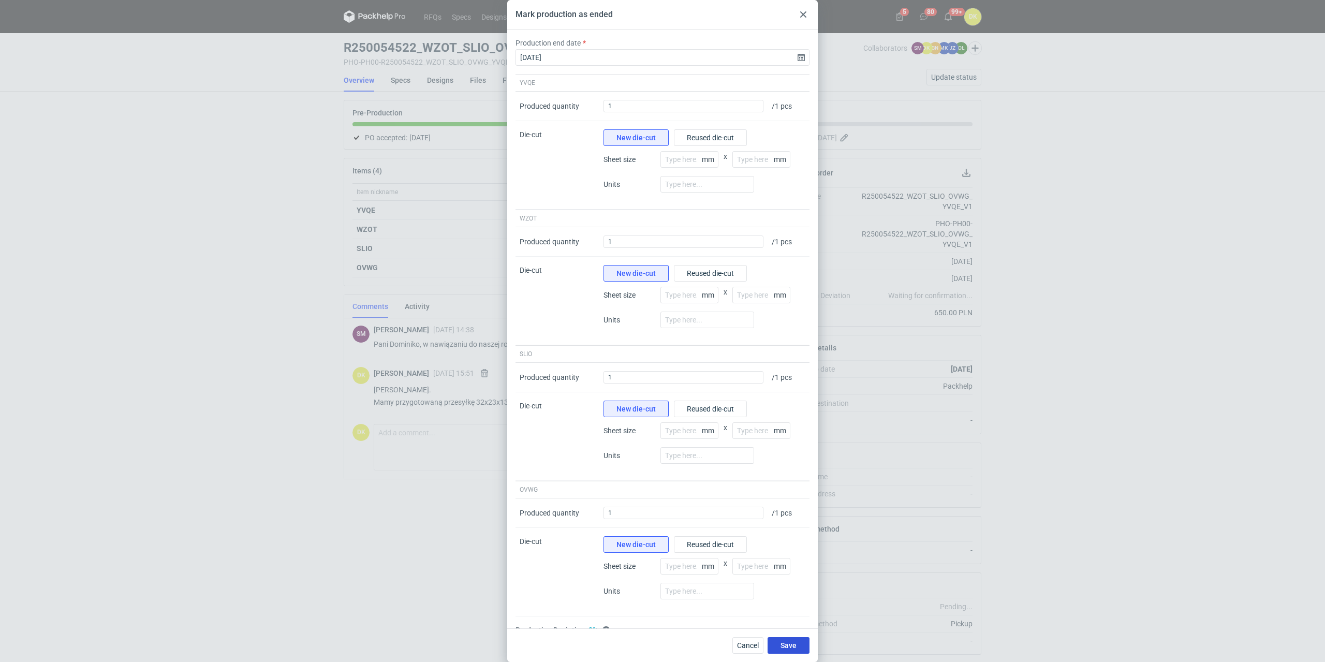
click at [788, 649] on span "Save" at bounding box center [789, 645] width 16 height 7
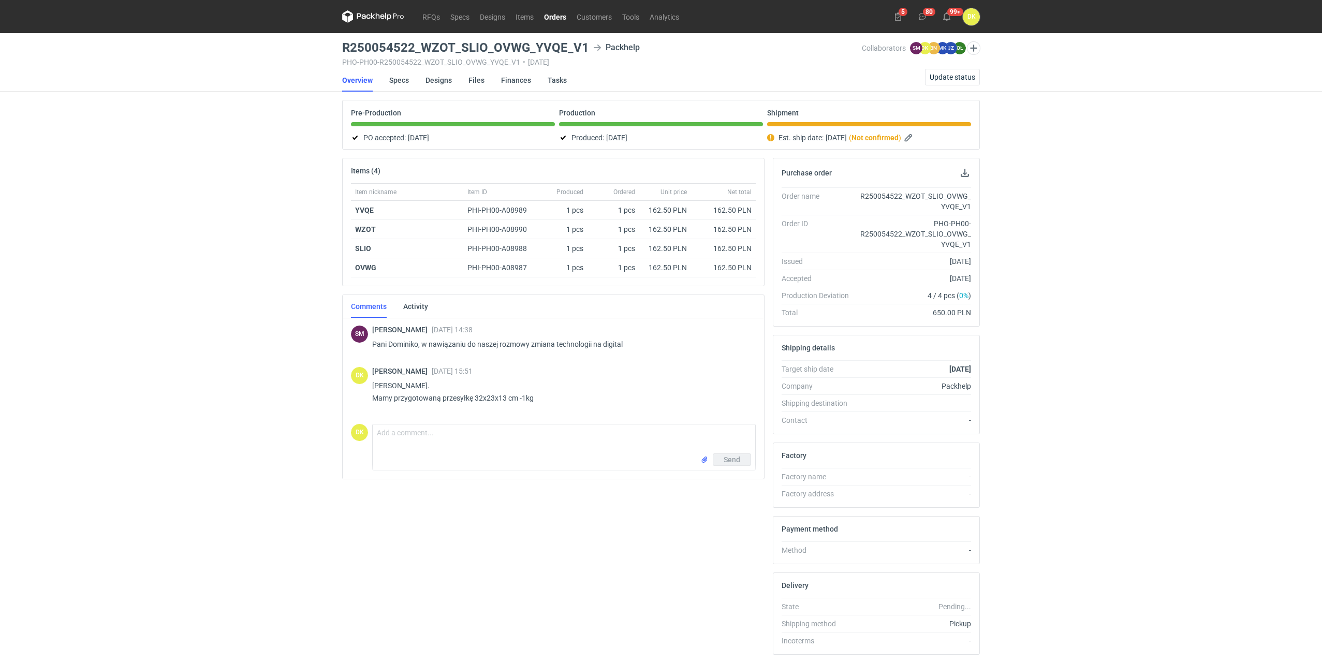
click at [229, 538] on div "RFQs Specs Designs Items Orders Customers Tools Analytics 5 80 99+ DK [PERSON_N…" at bounding box center [661, 331] width 1322 height 662
